Goal: Use online tool/utility: Utilize a website feature to perform a specific function

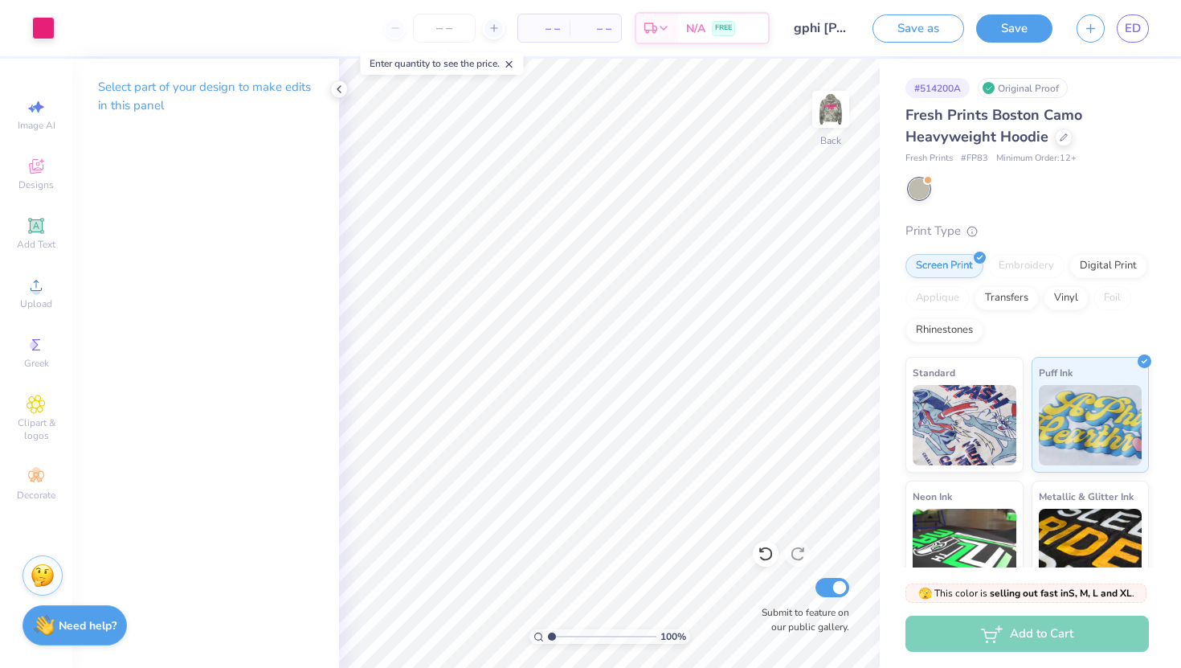
scroll to position [153, 0]
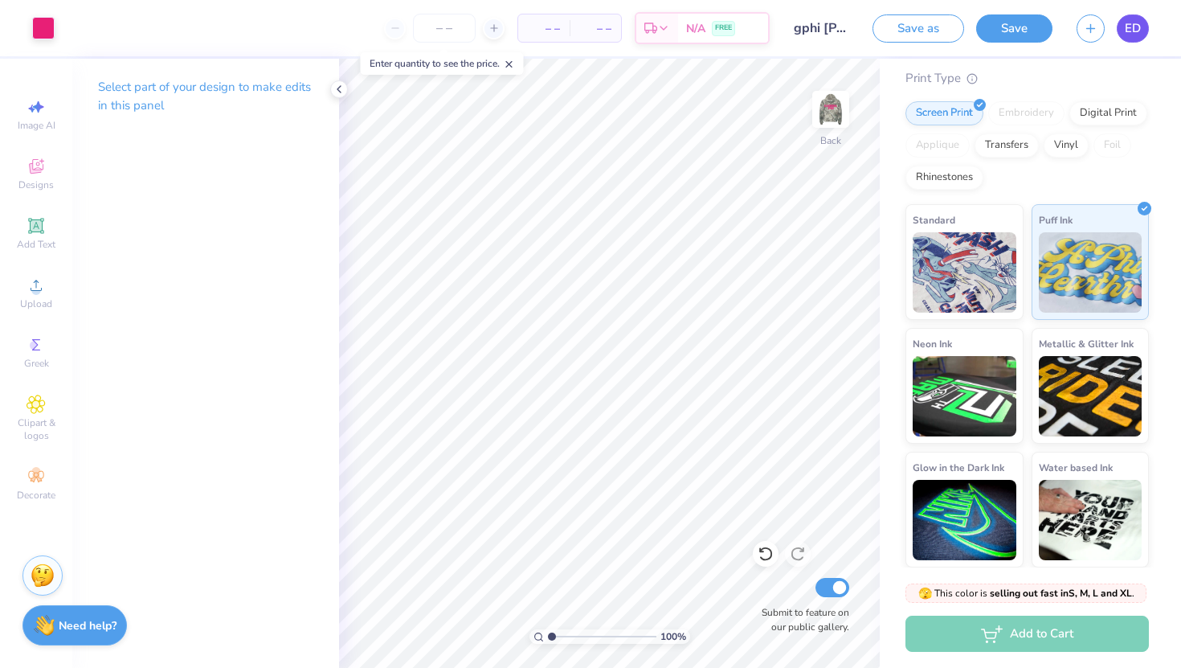
click at [1134, 25] on span "ED" at bounding box center [1133, 28] width 16 height 18
click at [809, 92] on img at bounding box center [830, 109] width 64 height 64
click at [821, 105] on img at bounding box center [830, 109] width 64 height 64
click at [47, 28] on div at bounding box center [43, 26] width 22 height 22
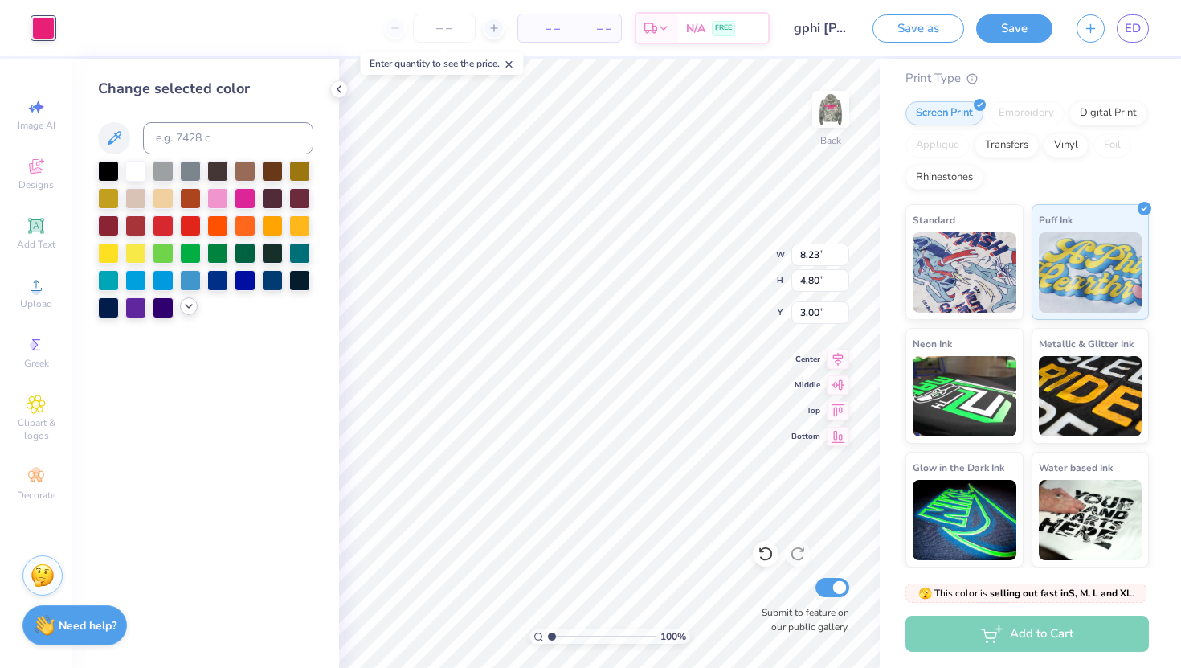
click at [183, 302] on icon at bounding box center [188, 306] width 13 height 13
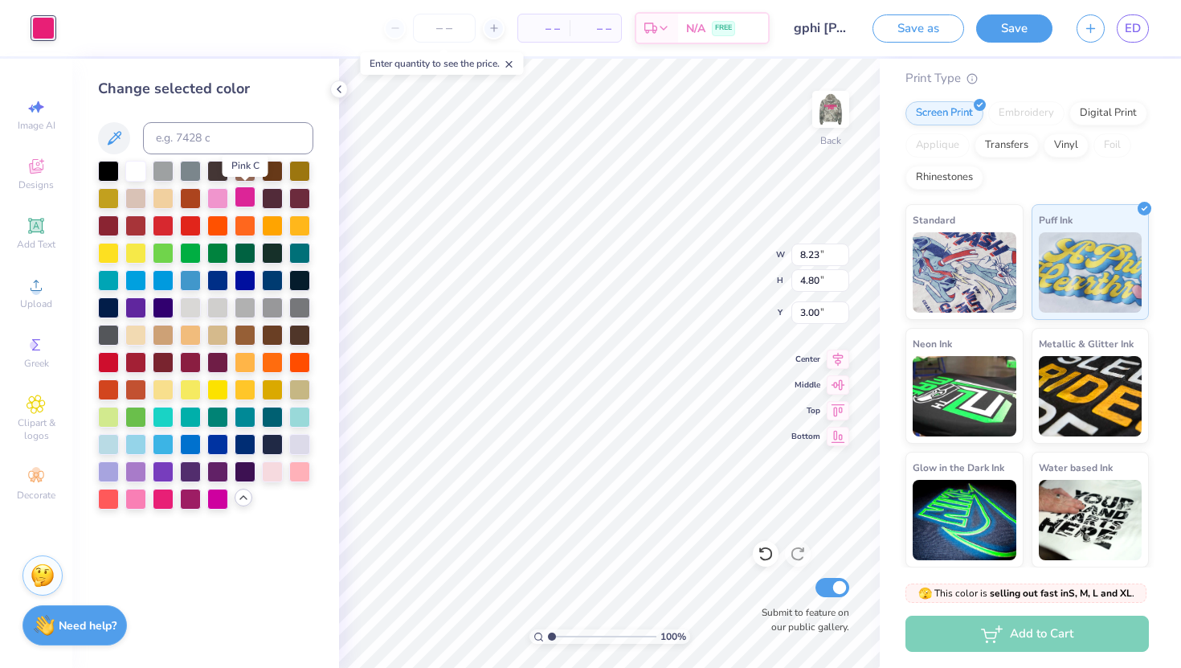
click at [243, 199] on div at bounding box center [245, 196] width 21 height 21
click at [140, 498] on div at bounding box center [135, 497] width 21 height 21
click at [158, 498] on div at bounding box center [163, 497] width 21 height 21
click at [145, 497] on div at bounding box center [135, 497] width 21 height 21
click at [135, 244] on div at bounding box center [135, 251] width 21 height 21
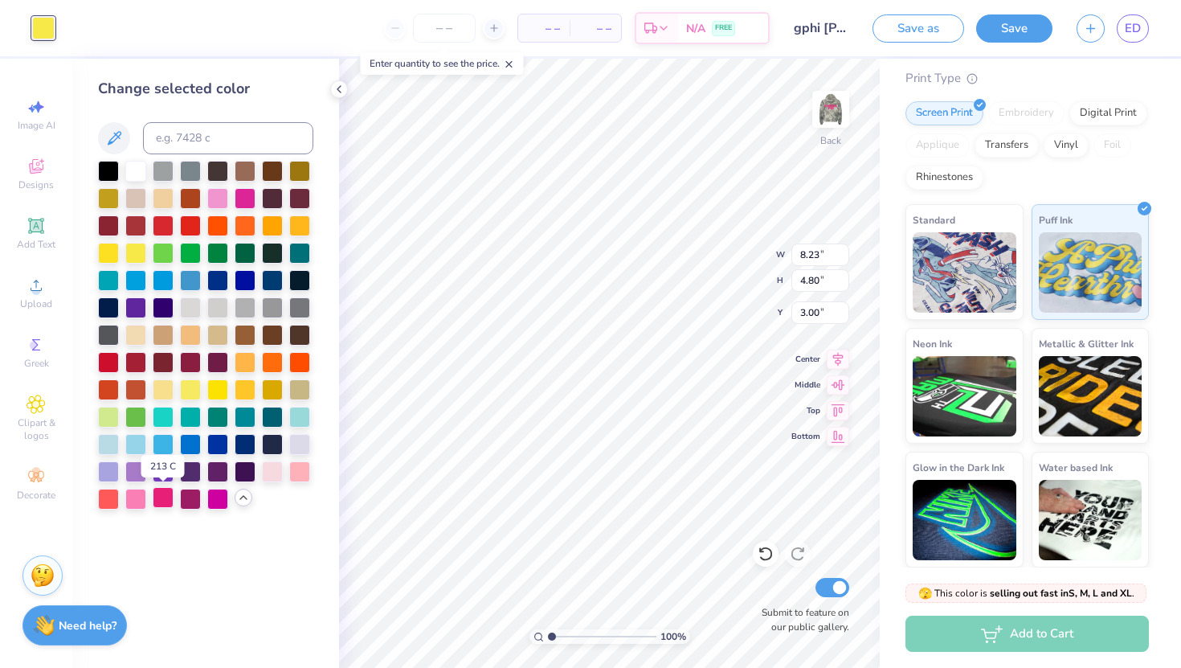
click at [170, 496] on div at bounding box center [163, 497] width 21 height 21
click at [185, 496] on div at bounding box center [190, 497] width 21 height 21
click at [161, 495] on div at bounding box center [163, 497] width 21 height 21
click at [218, 500] on div at bounding box center [217, 497] width 21 height 21
click at [295, 459] on div at bounding box center [299, 469] width 21 height 21
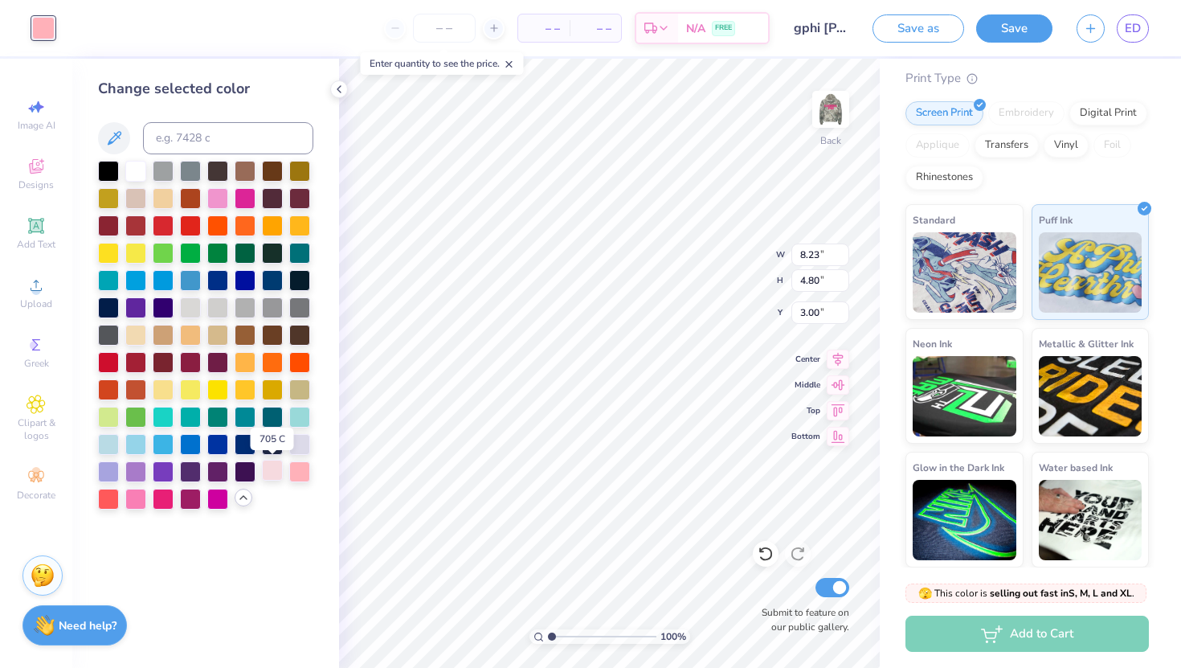
click at [271, 468] on div at bounding box center [272, 469] width 21 height 21
click at [244, 199] on div at bounding box center [245, 196] width 21 height 21
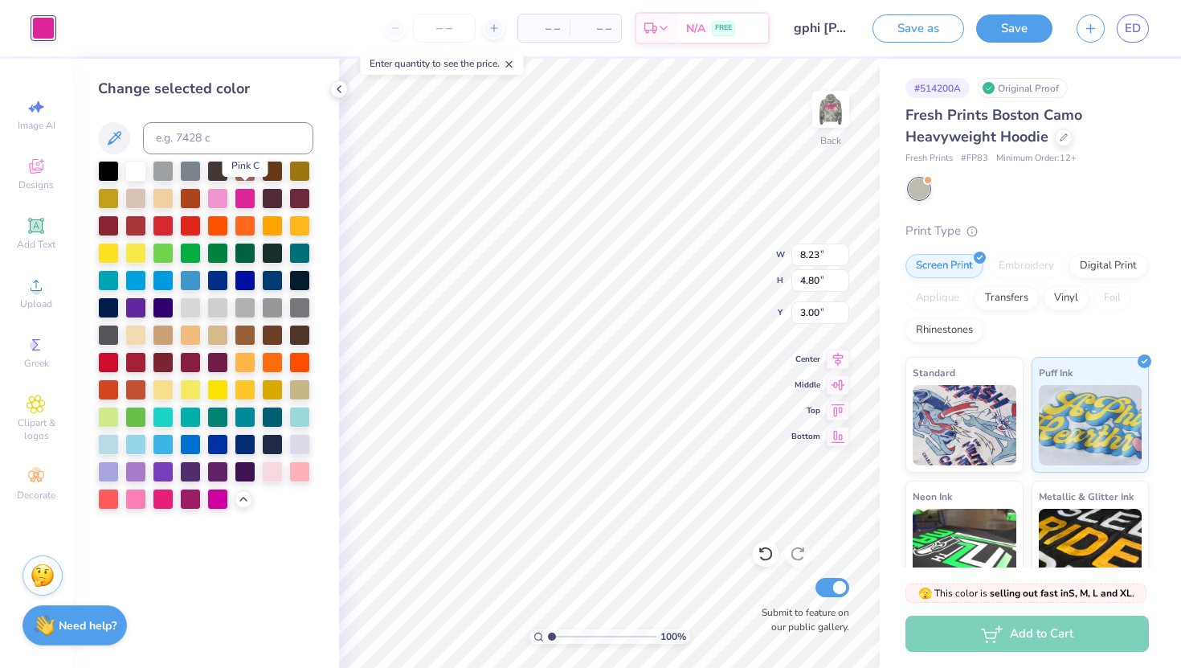
scroll to position [153, 0]
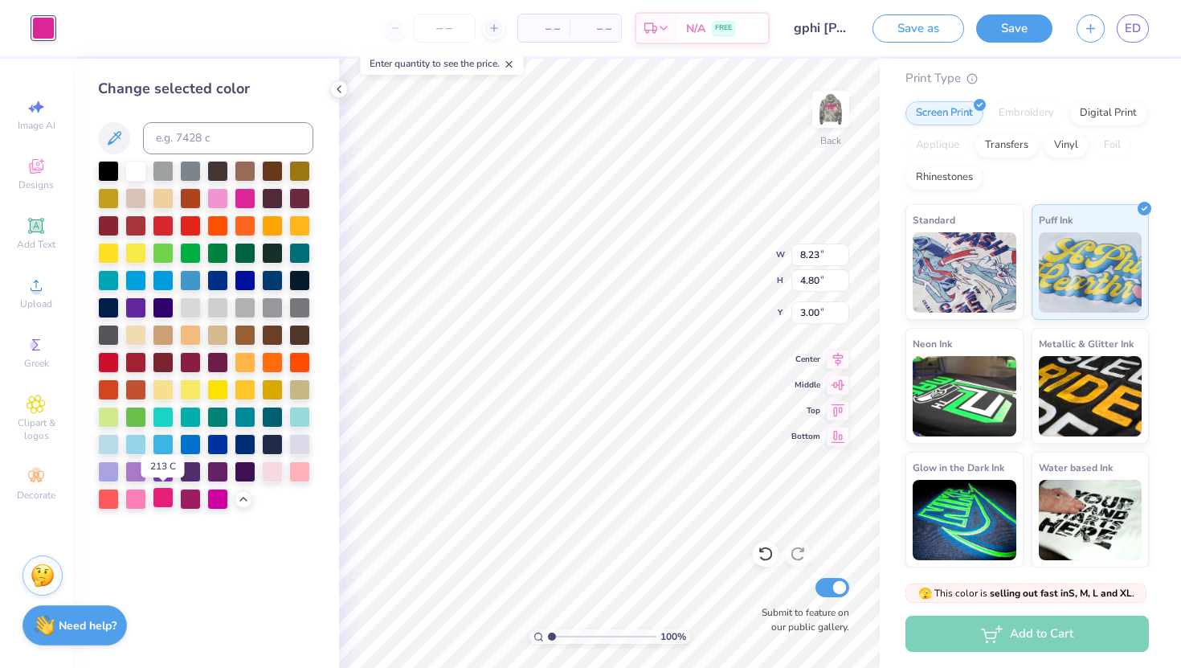
click at [166, 502] on div at bounding box center [163, 497] width 21 height 21
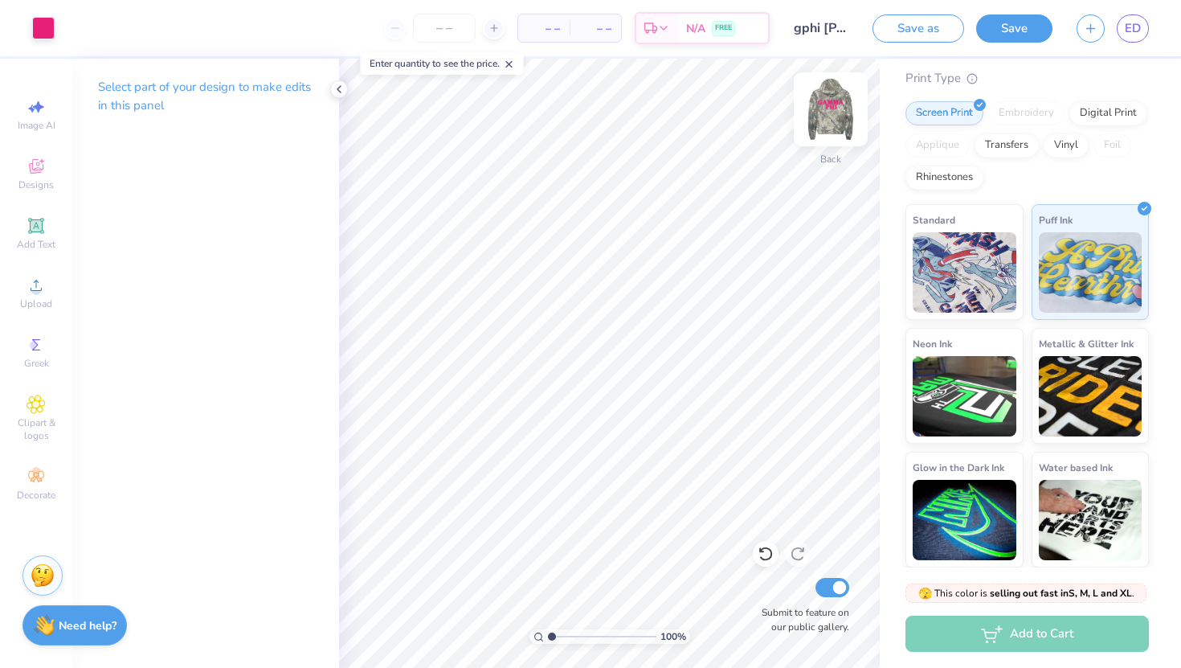
click at [829, 117] on img at bounding box center [830, 109] width 64 height 64
click at [812, 118] on img at bounding box center [830, 109] width 64 height 64
